Goal: Task Accomplishment & Management: Manage account settings

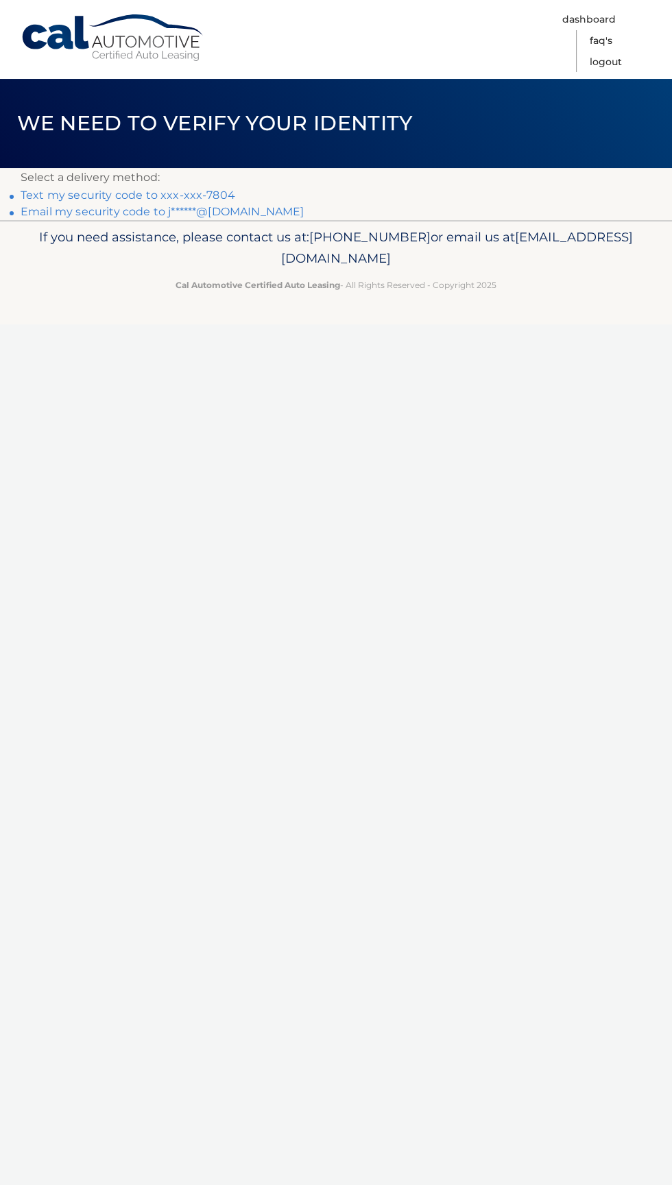
click at [411, 134] on span "We need to verify your identity" at bounding box center [215, 122] width 396 height 25
click at [403, 178] on p "Select a delivery method:" at bounding box center [336, 177] width 631 height 19
click at [377, 180] on p "Select a delivery method:" at bounding box center [336, 177] width 631 height 19
click at [245, 207] on link "Email my security code to j******@msn.com" at bounding box center [163, 211] width 284 height 13
click at [257, 165] on header "We need to verify your identity" at bounding box center [336, 123] width 672 height 89
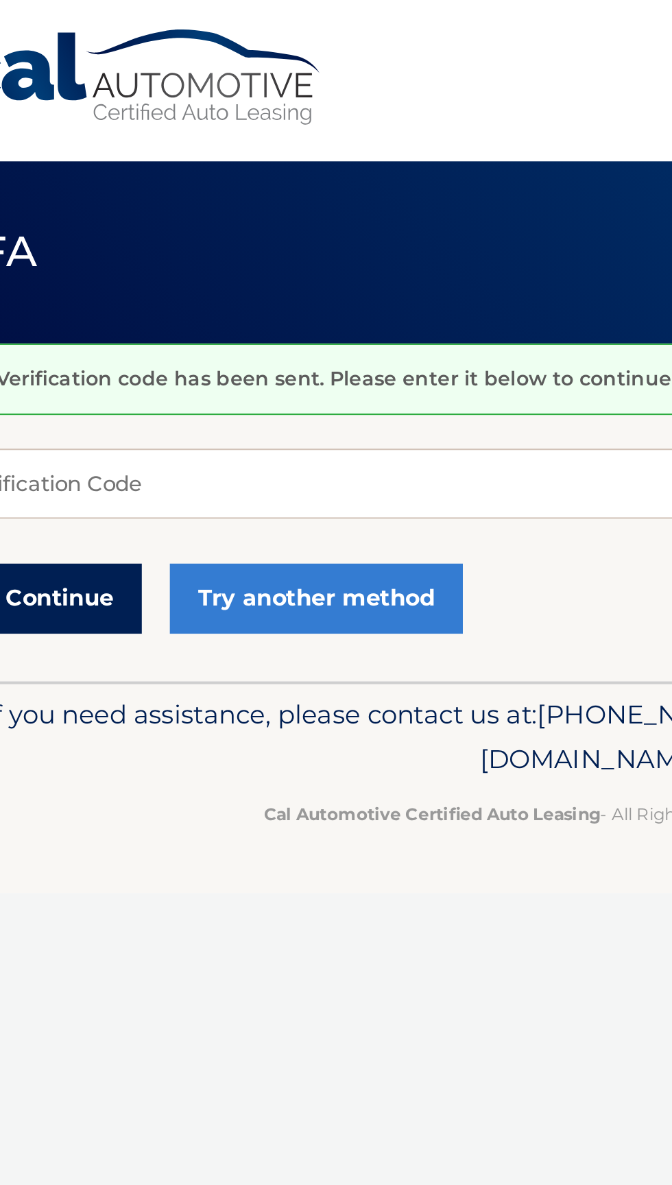
click at [80, 297] on button "Continue" at bounding box center [68, 293] width 95 height 34
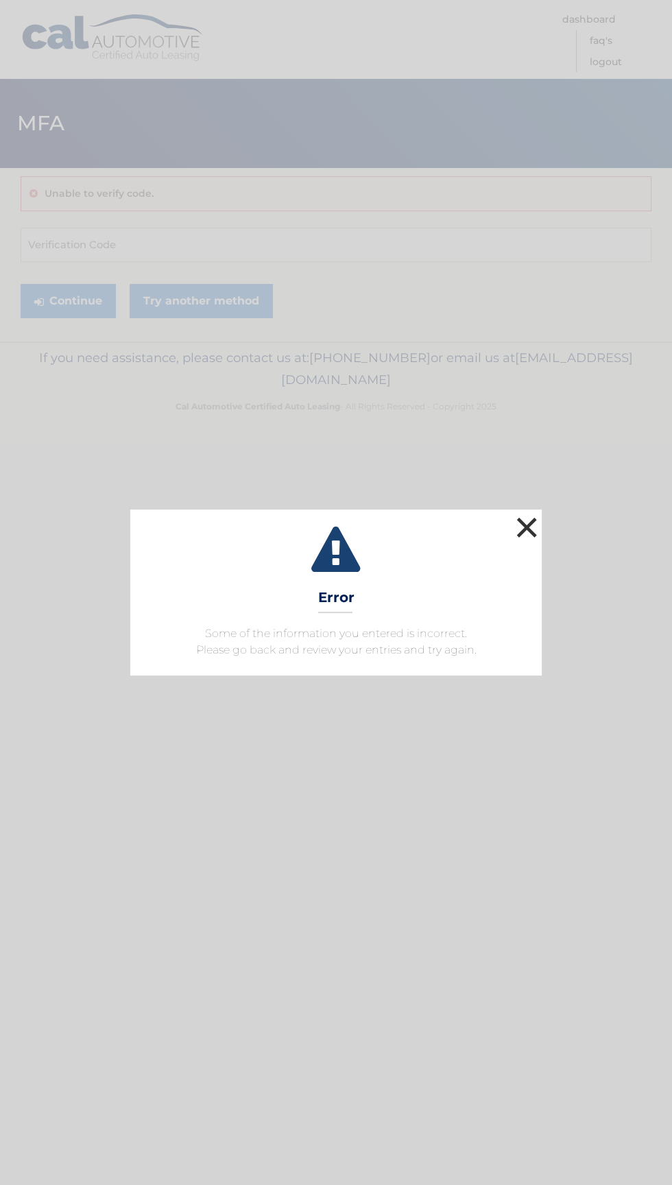
click at [529, 538] on button "×" at bounding box center [526, 527] width 27 height 27
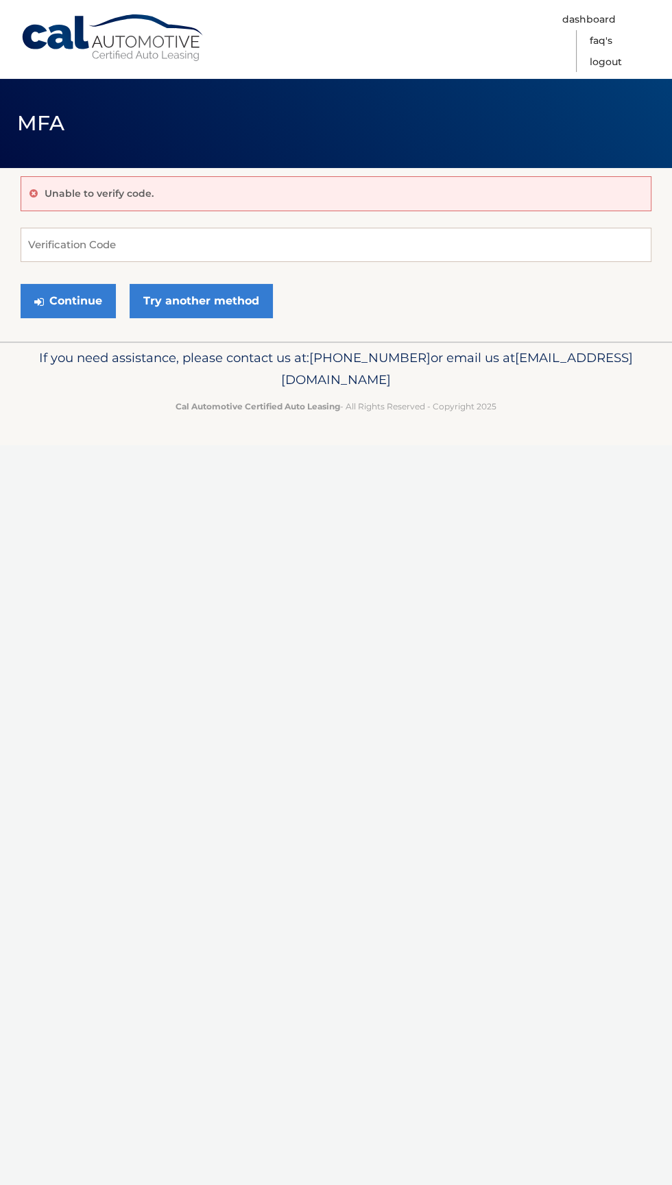
click at [326, 382] on span "[EMAIL_ADDRESS][DOMAIN_NAME]" at bounding box center [457, 369] width 352 height 38
click at [371, 422] on footer "If you need assistance, please contact us at: 609-807-3200 or email us at Custo…" at bounding box center [336, 393] width 672 height 104
click at [119, 244] on input "Verification Code" at bounding box center [336, 245] width 631 height 34
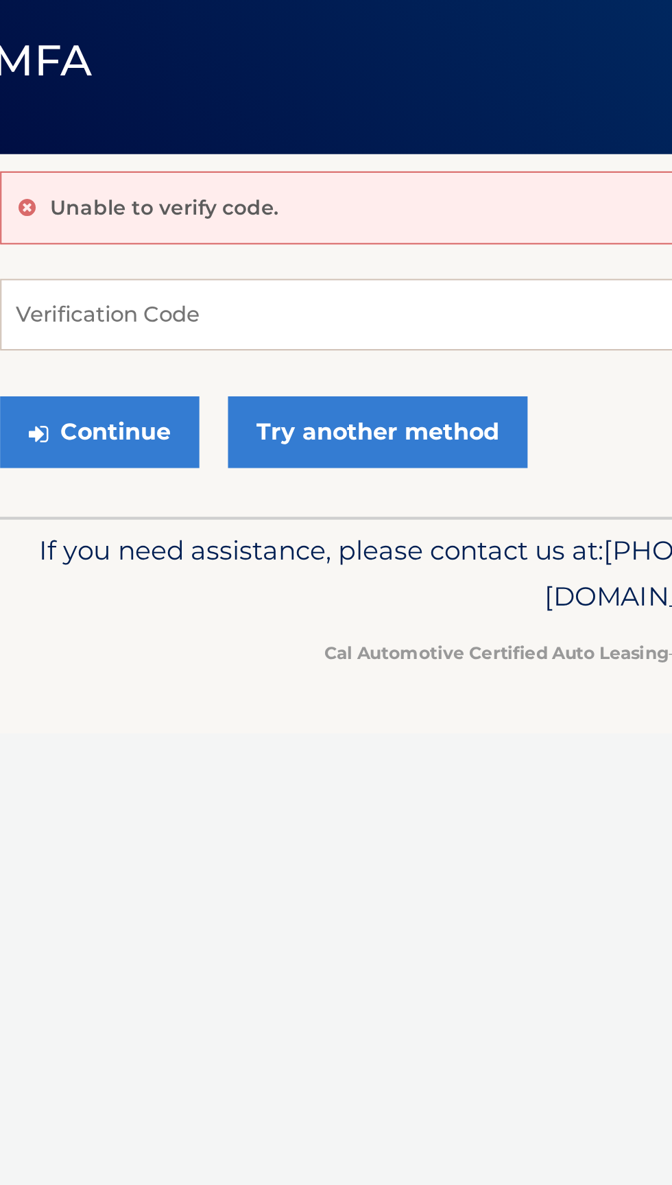
click at [176, 198] on div "Unable to verify code." at bounding box center [336, 193] width 631 height 35
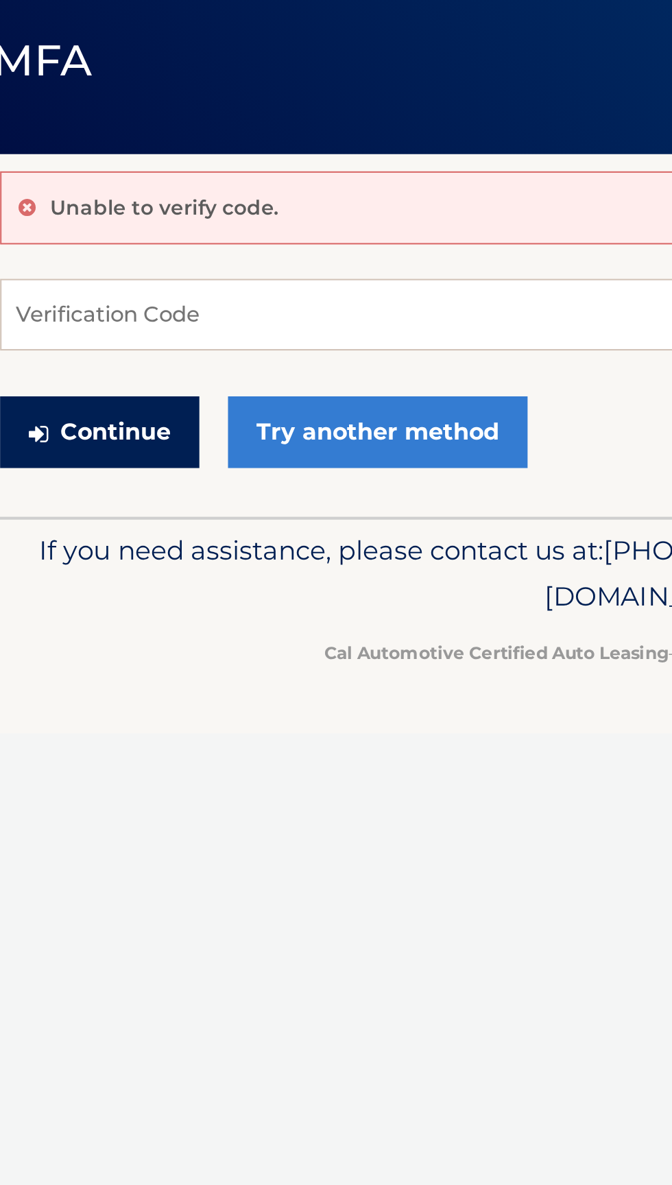
click at [86, 311] on button "Continue" at bounding box center [68, 301] width 95 height 34
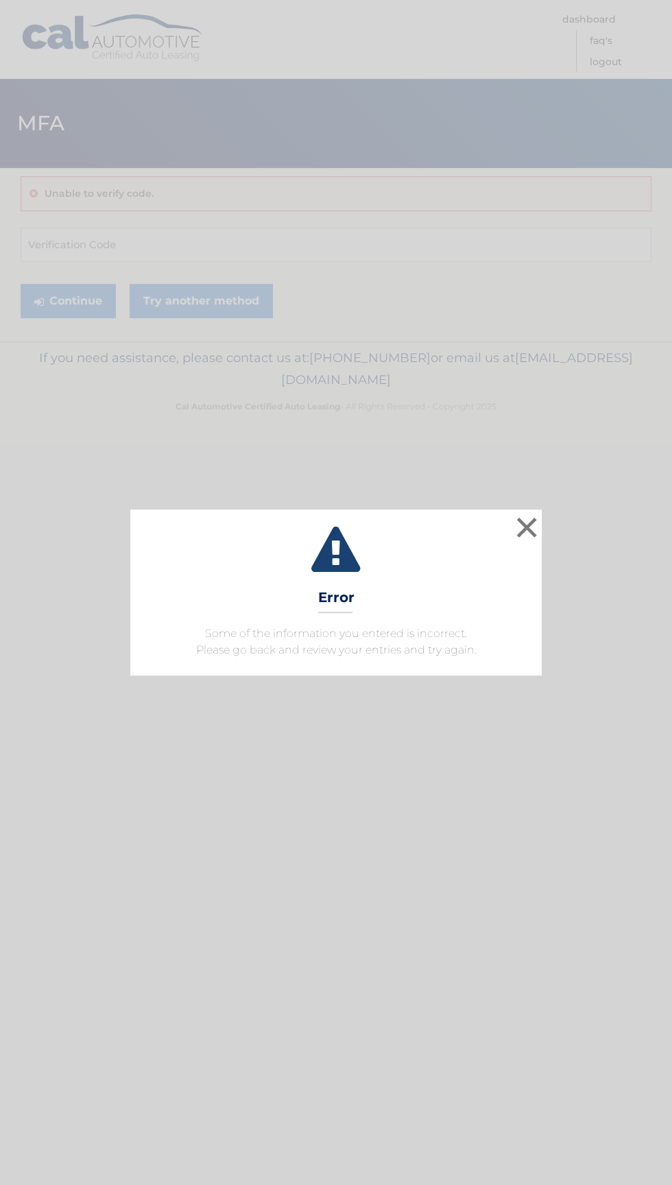
click at [370, 573] on icon at bounding box center [335, 551] width 377 height 49
click at [537, 541] on button "×" at bounding box center [526, 527] width 27 height 27
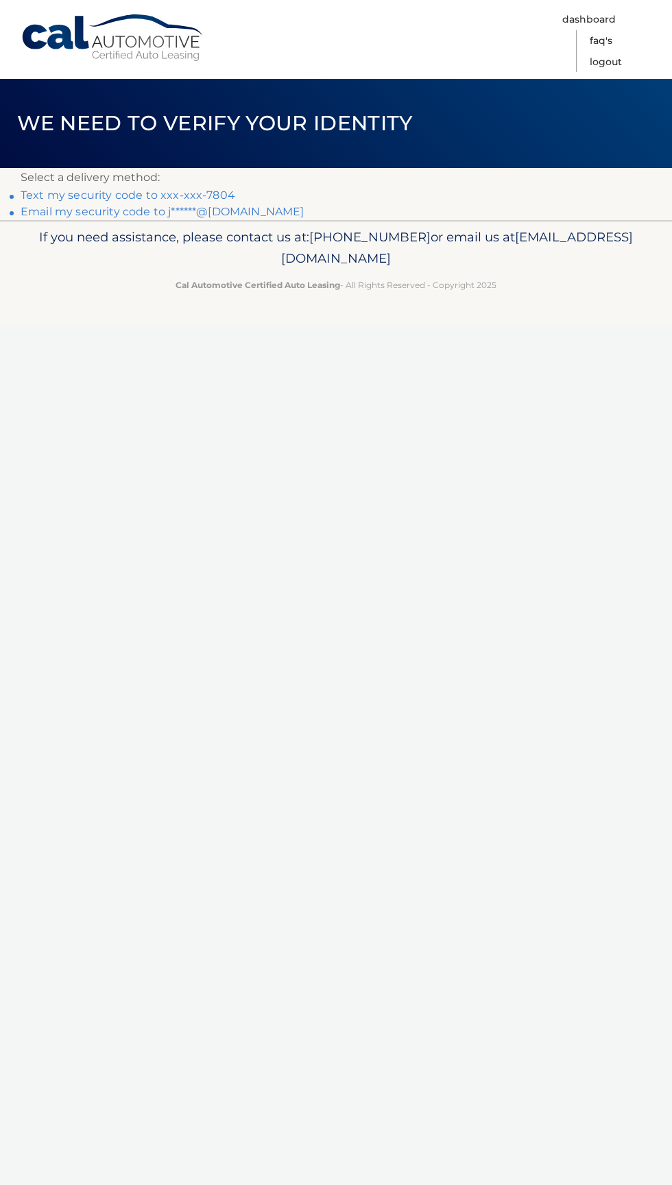
click at [411, 174] on p "Select a delivery method:" at bounding box center [336, 177] width 631 height 19
click at [327, 226] on p "If you need assistance, please contact us at: 609-807-3200 or email us at Custo…" at bounding box center [336, 248] width 631 height 44
click at [249, 124] on span "We need to verify your identity" at bounding box center [215, 122] width 396 height 25
click at [163, 206] on link "Email my security code to j******@[DOMAIN_NAME]" at bounding box center [163, 211] width 284 height 13
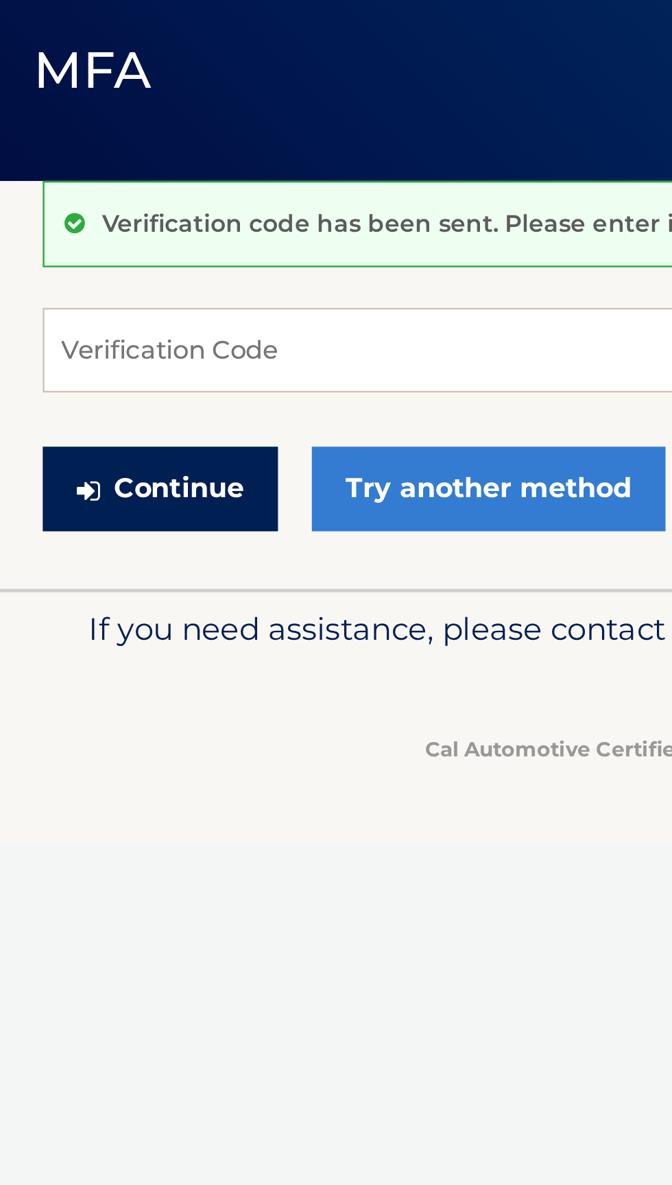
click at [79, 297] on button "Continue" at bounding box center [68, 293] width 95 height 34
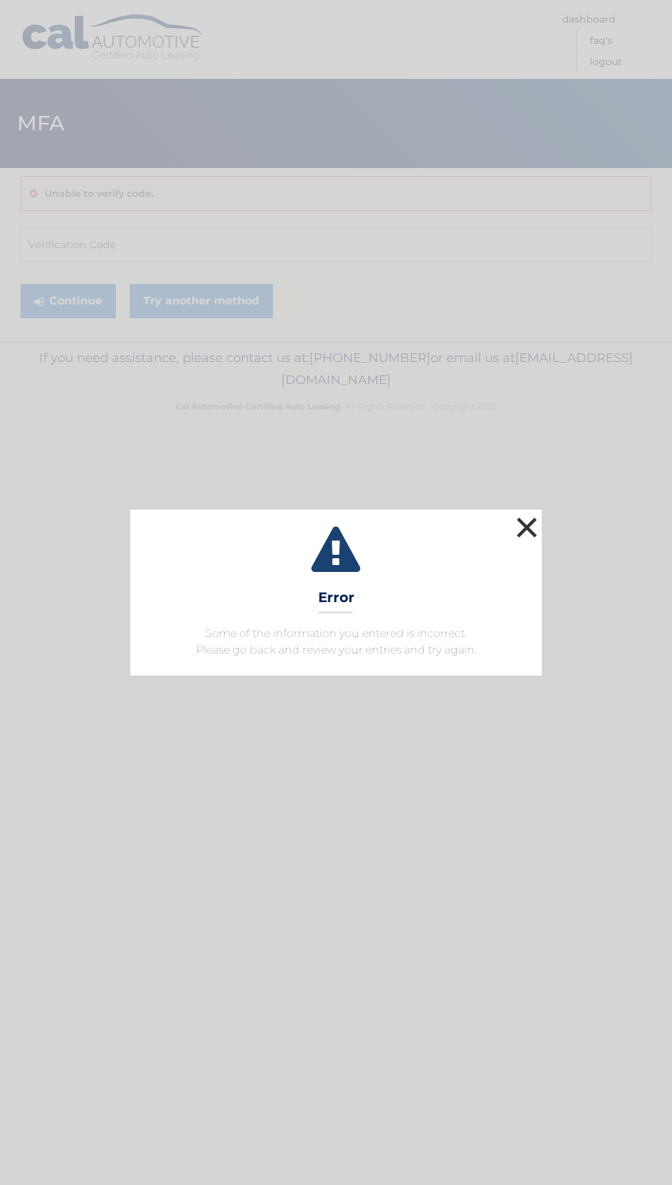
click at [532, 527] on button "×" at bounding box center [526, 527] width 27 height 27
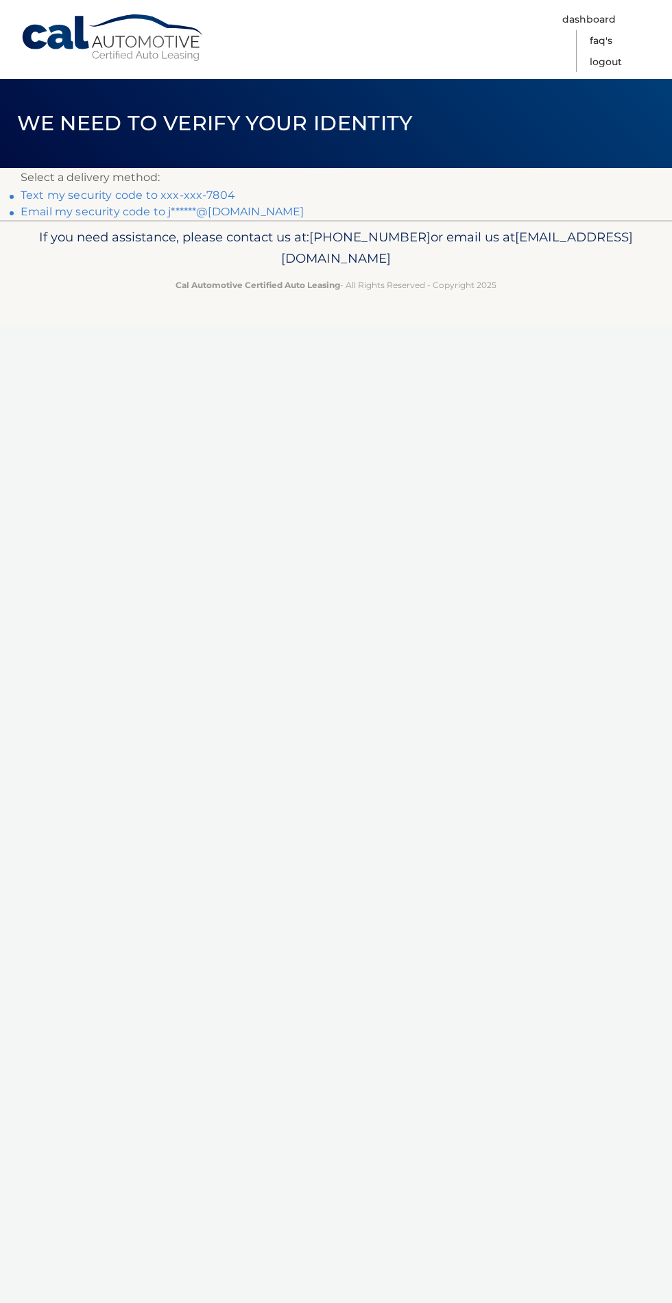
click at [384, 132] on span "We need to verify your identity" at bounding box center [215, 122] width 396 height 25
click at [299, 245] on p "If you need assistance, please contact us at: [PHONE_NUMBER] or email us at [EM…" at bounding box center [336, 248] width 631 height 44
click at [313, 134] on span "We need to verify your identity" at bounding box center [215, 122] width 396 height 25
click at [343, 91] on header "We need to verify your identity" at bounding box center [336, 123] width 672 height 89
click at [254, 126] on span "We need to verify your identity" at bounding box center [215, 122] width 396 height 25
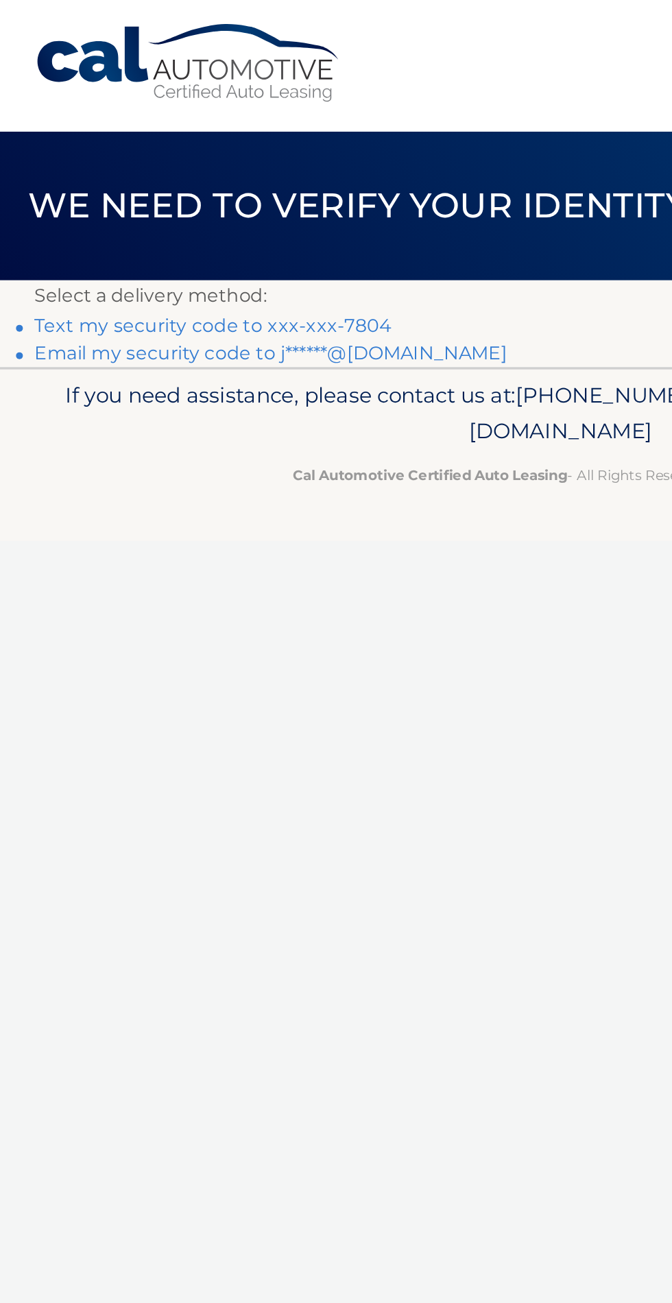
click at [73, 195] on link "Text my security code to xxx-xxx-7804" at bounding box center [128, 195] width 215 height 13
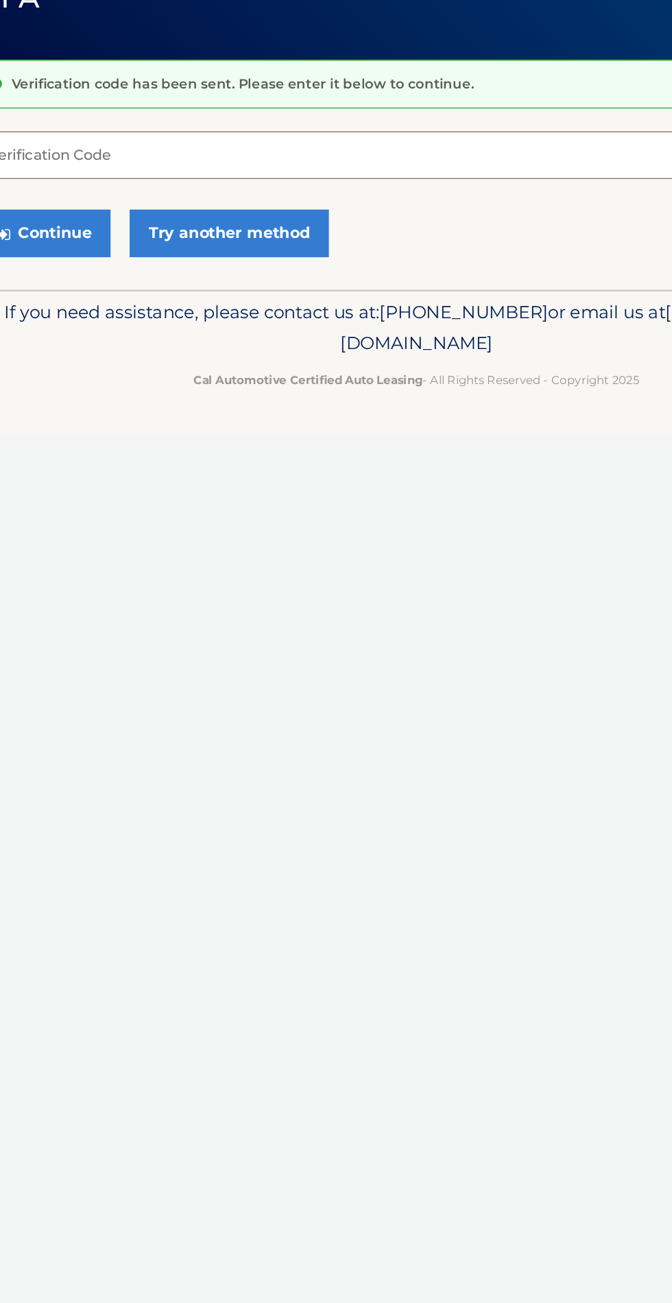
click at [102, 231] on input "Verification Code" at bounding box center [336, 236] width 631 height 34
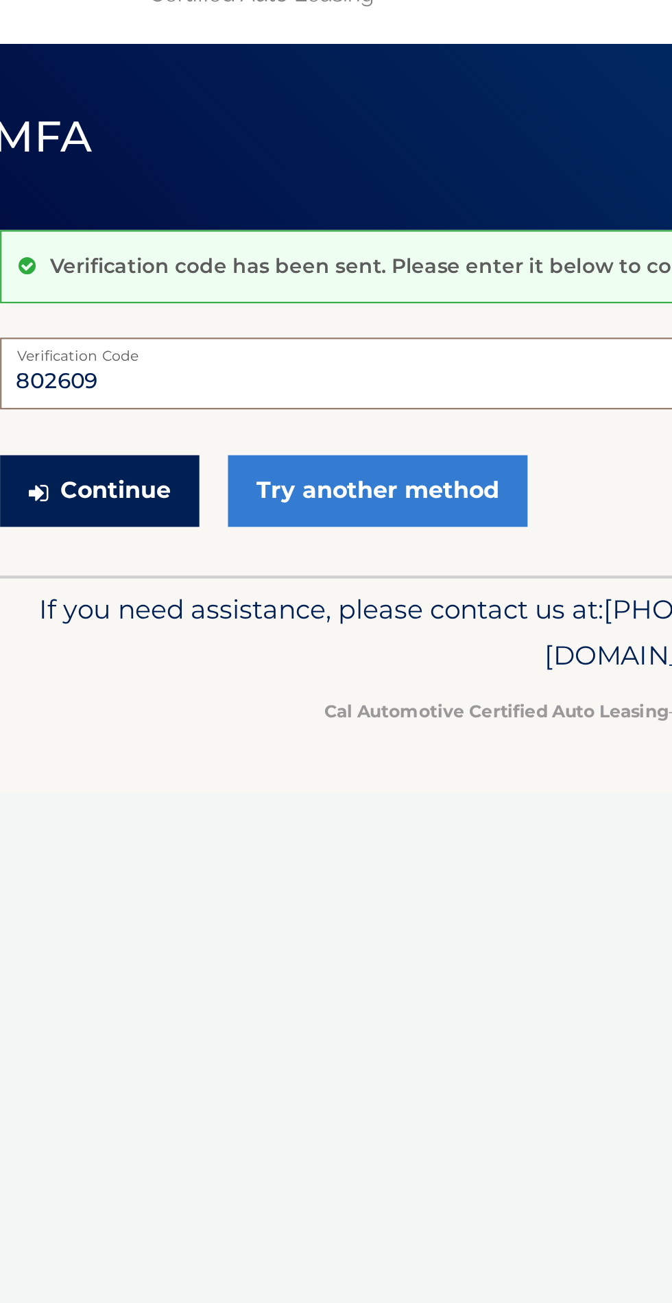
type input "802609"
click at [86, 294] on button "Continue" at bounding box center [68, 293] width 95 height 34
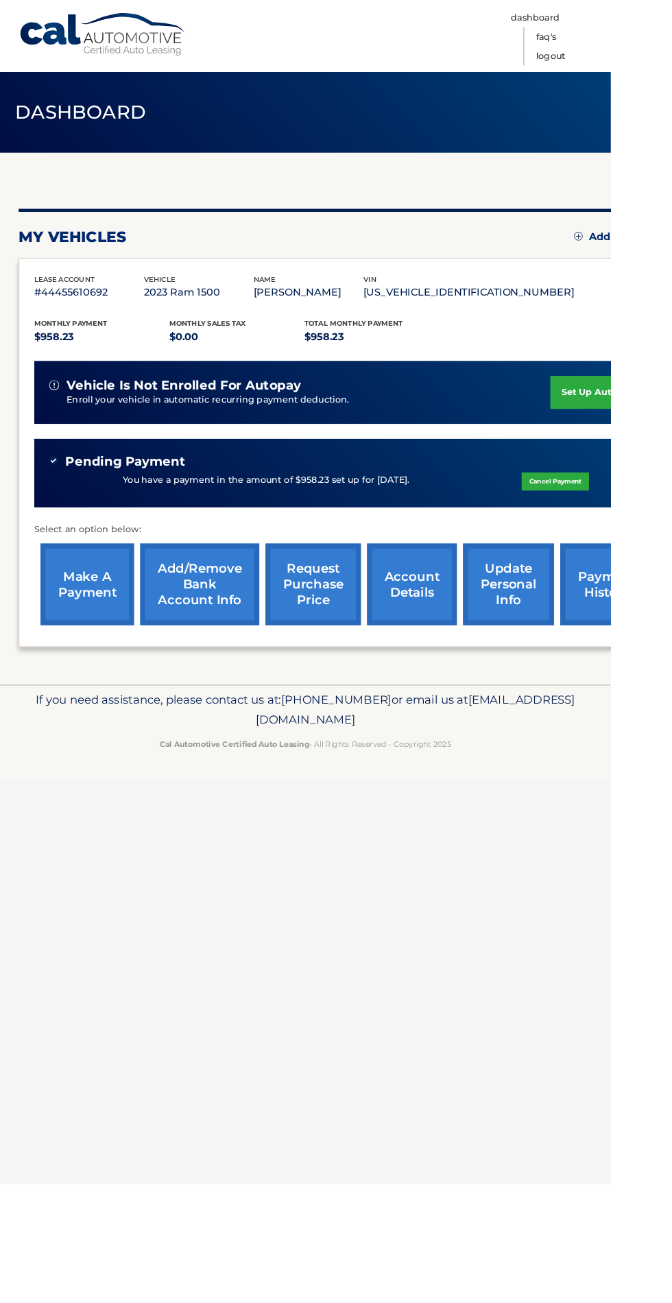
click at [422, 514] on div "Pending Payment" at bounding box center [382, 507] width 656 height 17
click at [173, 533] on p "You have a payment in the amount of $958.23 set up for 10/6/2025." at bounding box center [292, 528] width 315 height 15
click at [418, 492] on div "Pending Payment You have a payment in the amount of $958.23 set up for 10/6/202…" at bounding box center [382, 521] width 688 height 76
click at [459, 493] on div "Pending Payment You have a payment in the amount of $958.23 set up for 10/6/202…" at bounding box center [382, 521] width 688 height 76
